Goal: Find specific page/section: Find specific page/section

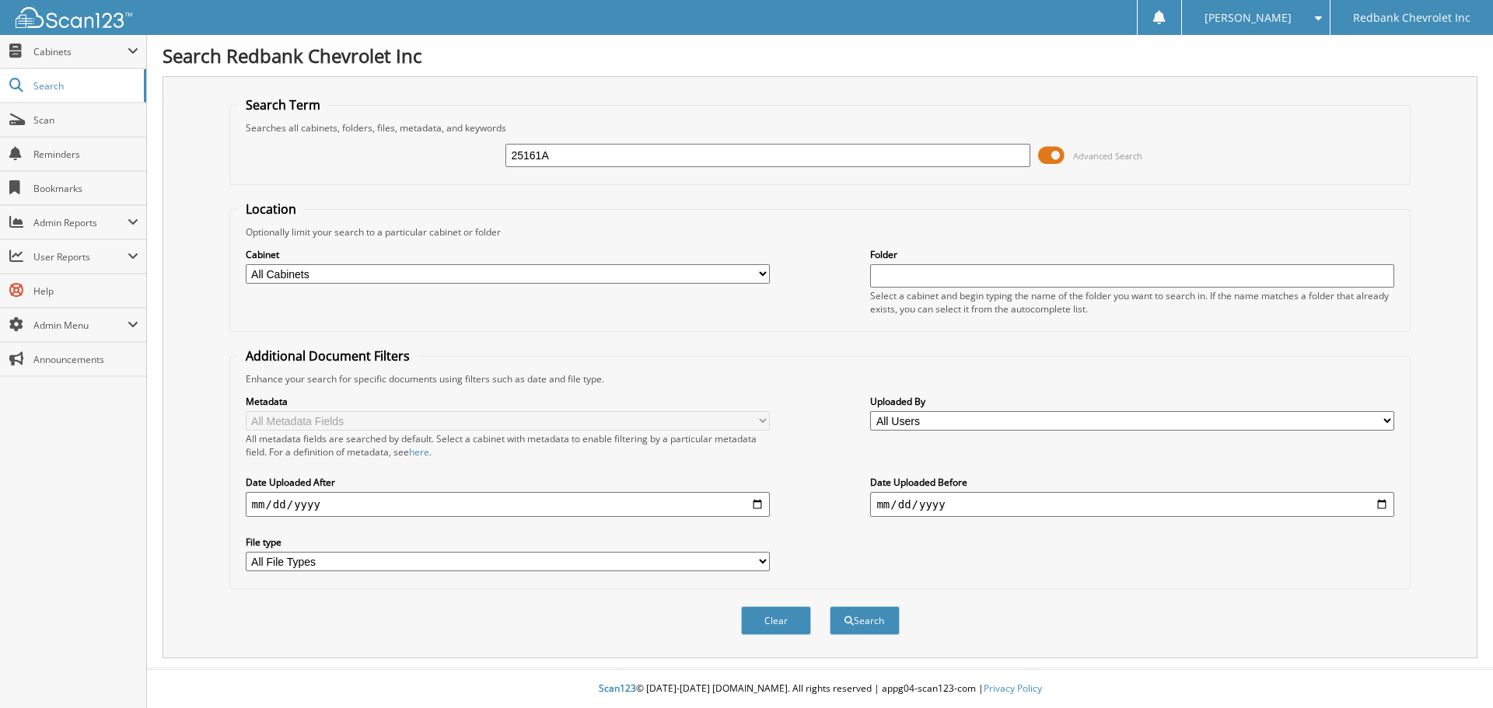
type input "25161A"
click at [379, 271] on select "All Cabinets ACCOUNTS PAYABLE ACCOUNTS RECEIVABLE CAR DEALS HR PARTS SERVICE RO" at bounding box center [508, 273] width 524 height 19
select select "40717"
click at [246, 264] on select "All Cabinets ACCOUNTS PAYABLE ACCOUNTS RECEIVABLE CAR DEALS HR PARTS SERVICE RO" at bounding box center [508, 273] width 524 height 19
click at [875, 619] on button "Search" at bounding box center [865, 621] width 70 height 29
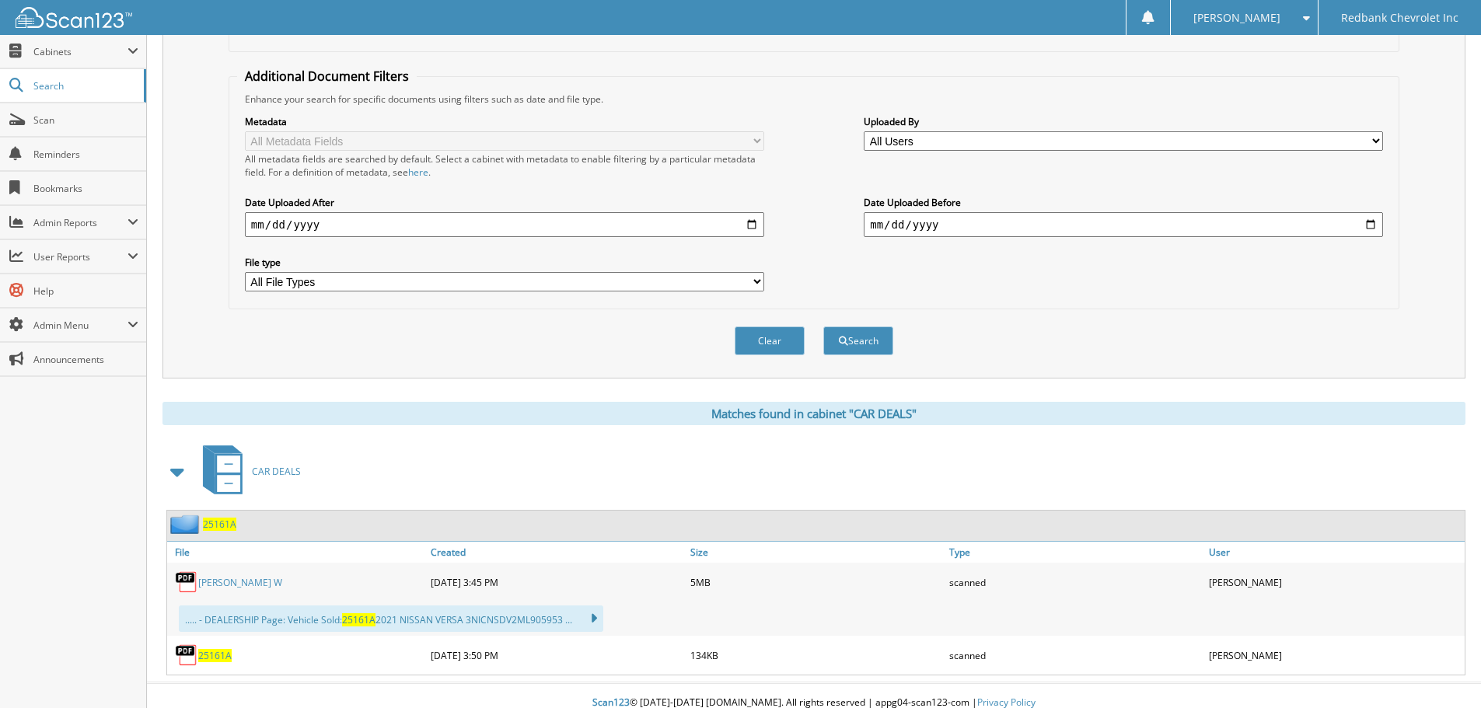
scroll to position [295, 0]
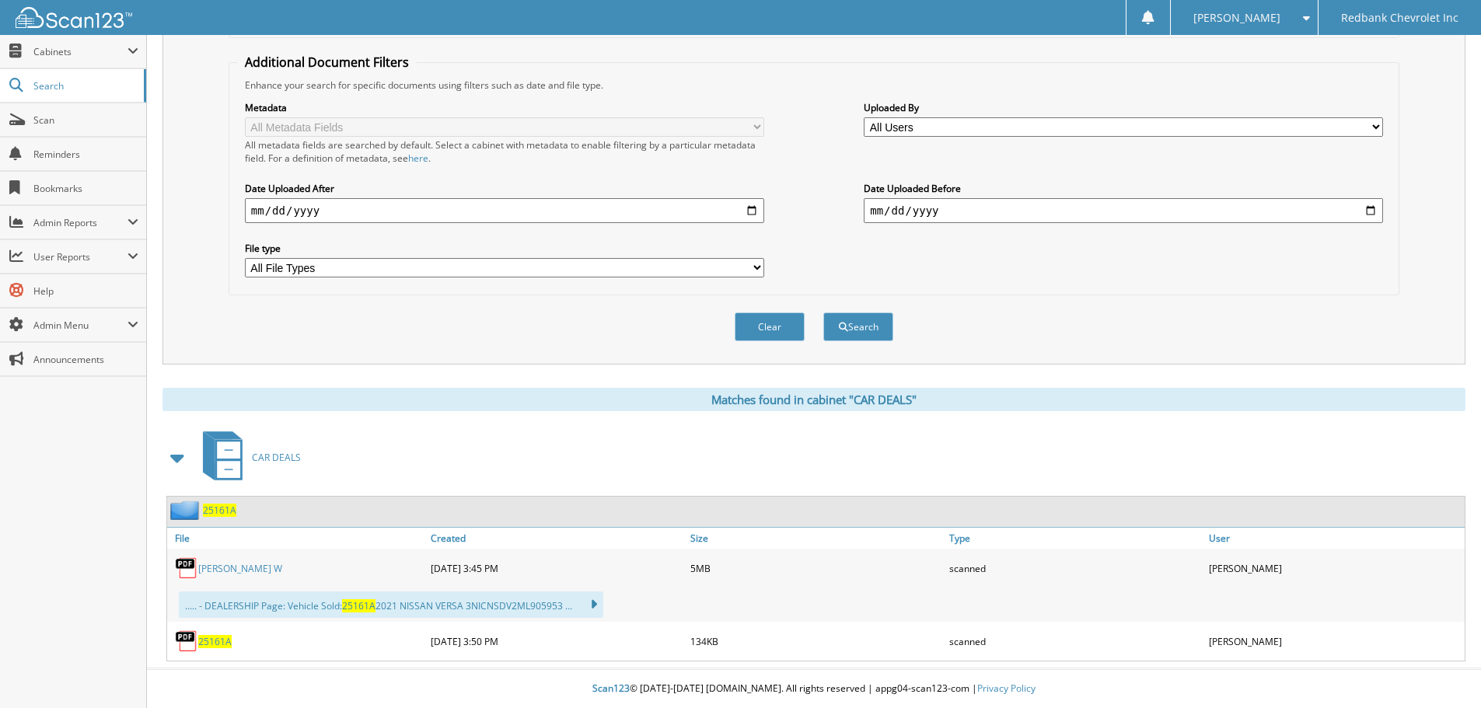
click at [211, 563] on link "BEERS, GLEN W" at bounding box center [240, 568] width 84 height 13
